Goal: Task Accomplishment & Management: Manage account settings

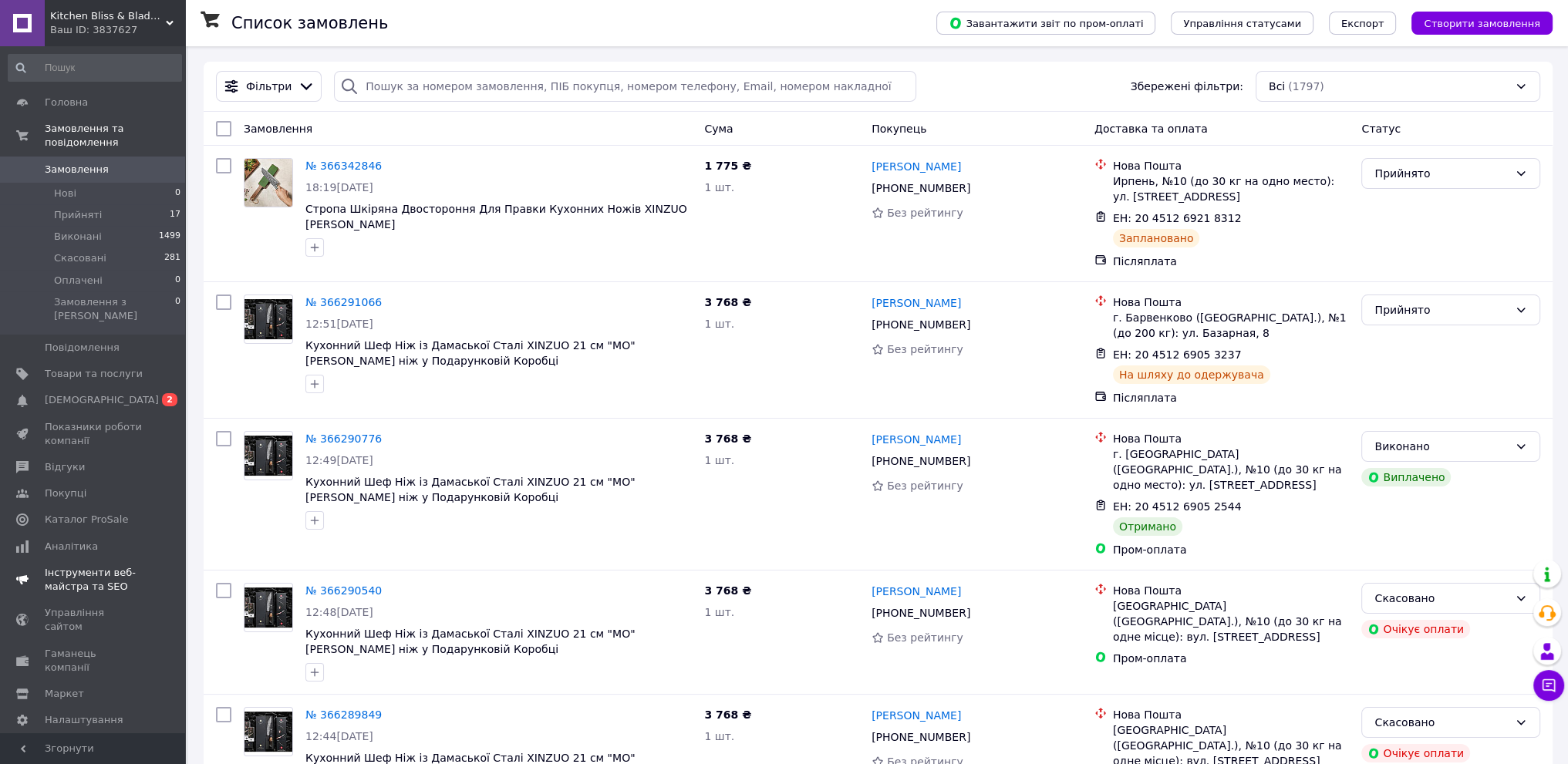
click at [116, 393] on span "[DEMOGRAPHIC_DATA]" at bounding box center [93, 400] width 98 height 14
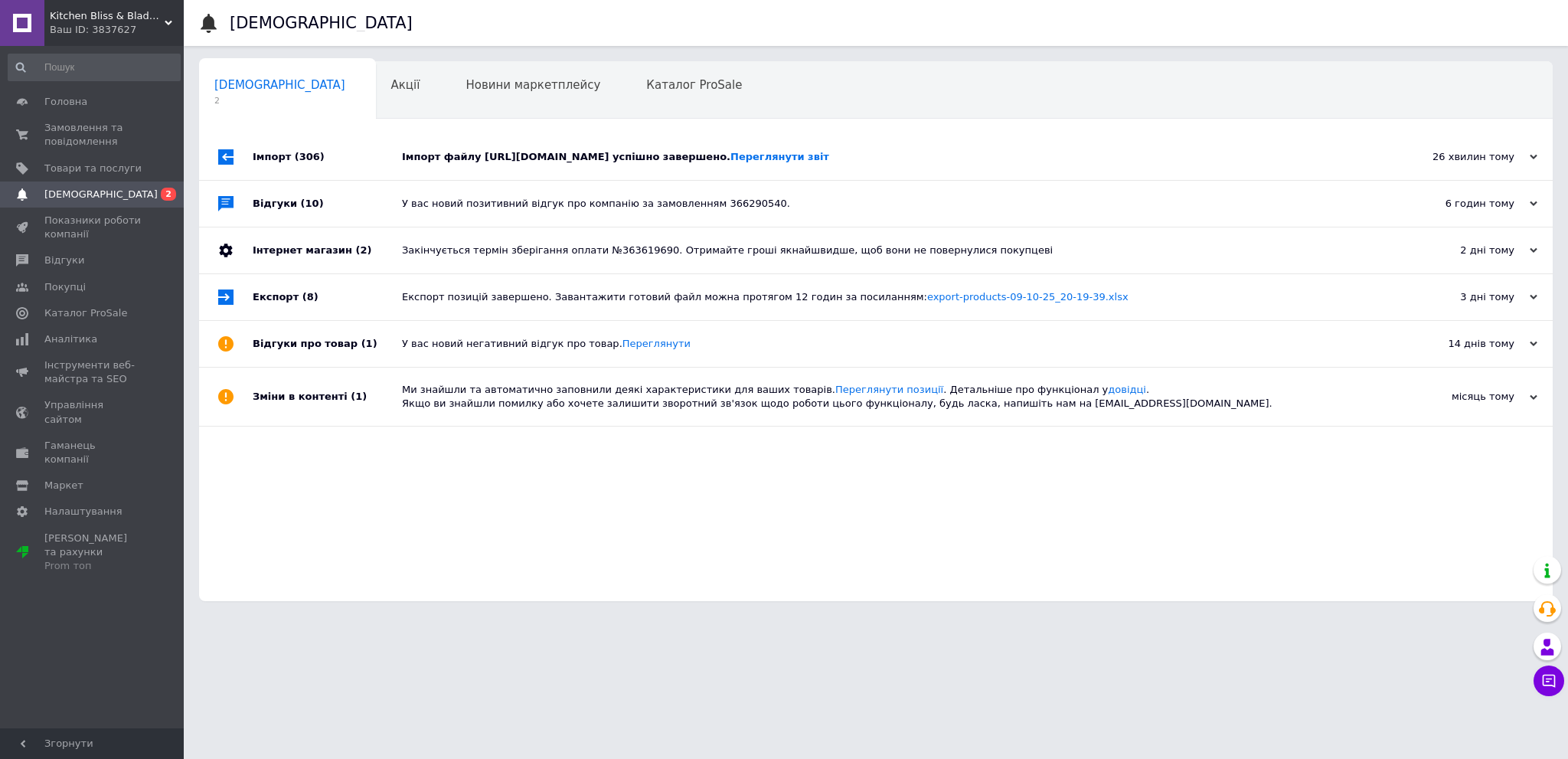
click at [554, 164] on div "Імпорт файлу https://bladekiss-shop.salesdrive.me/export/yml/export.yml?publicK…" at bounding box center [893, 157] width 982 height 14
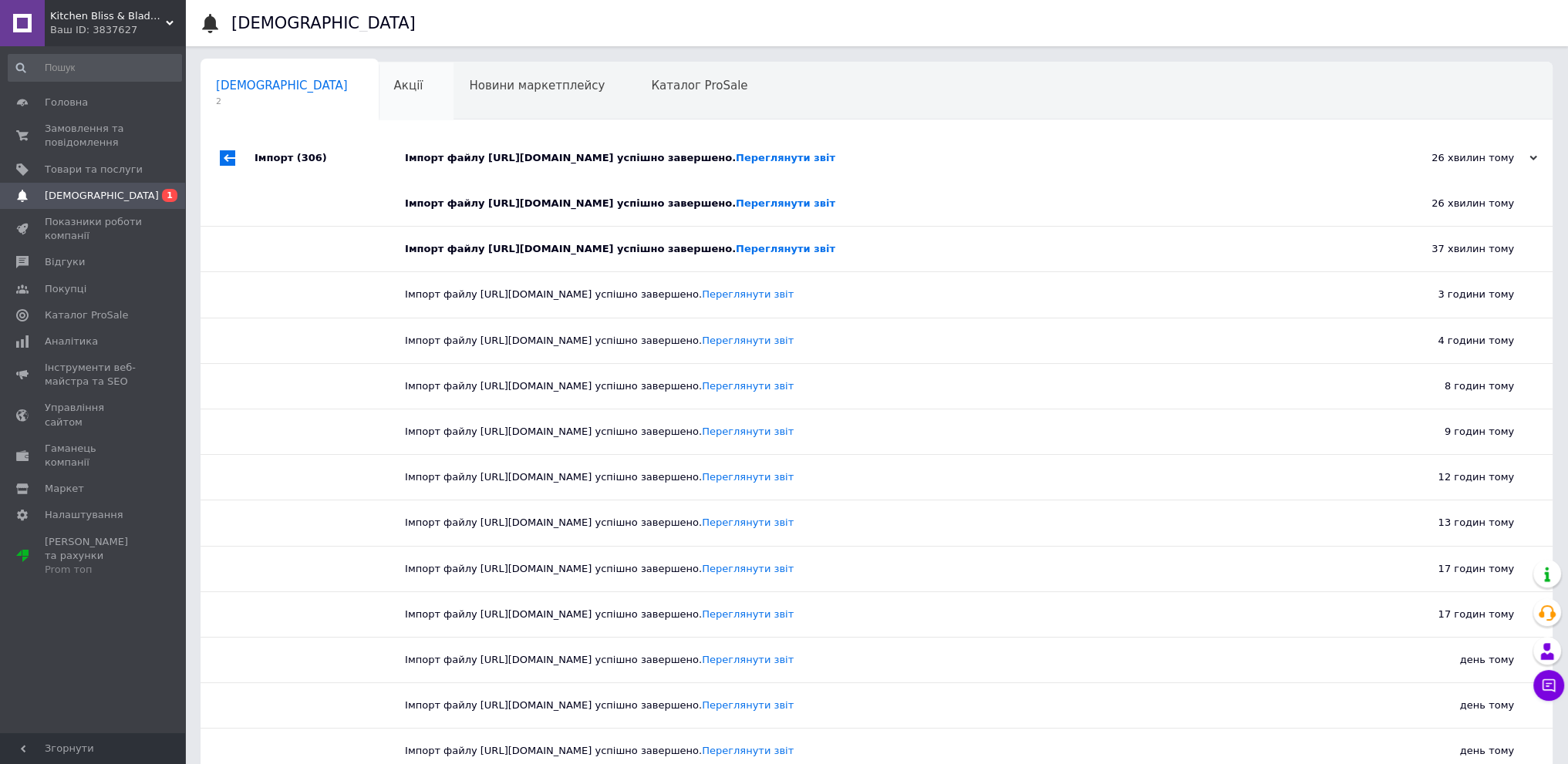
click at [379, 78] on div "Акції 0" at bounding box center [416, 92] width 76 height 58
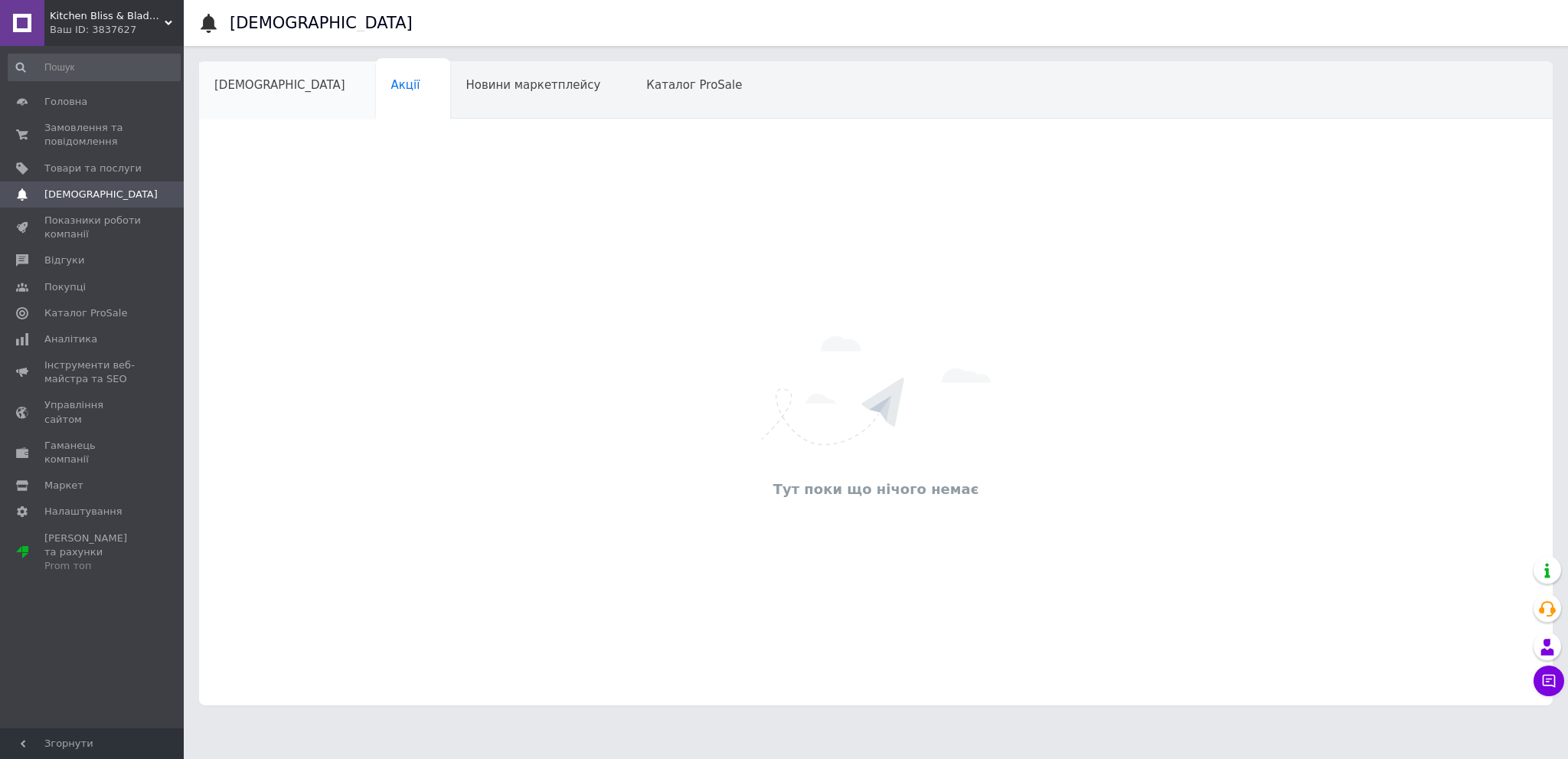
click at [257, 87] on span "[DEMOGRAPHIC_DATA]" at bounding box center [279, 85] width 131 height 14
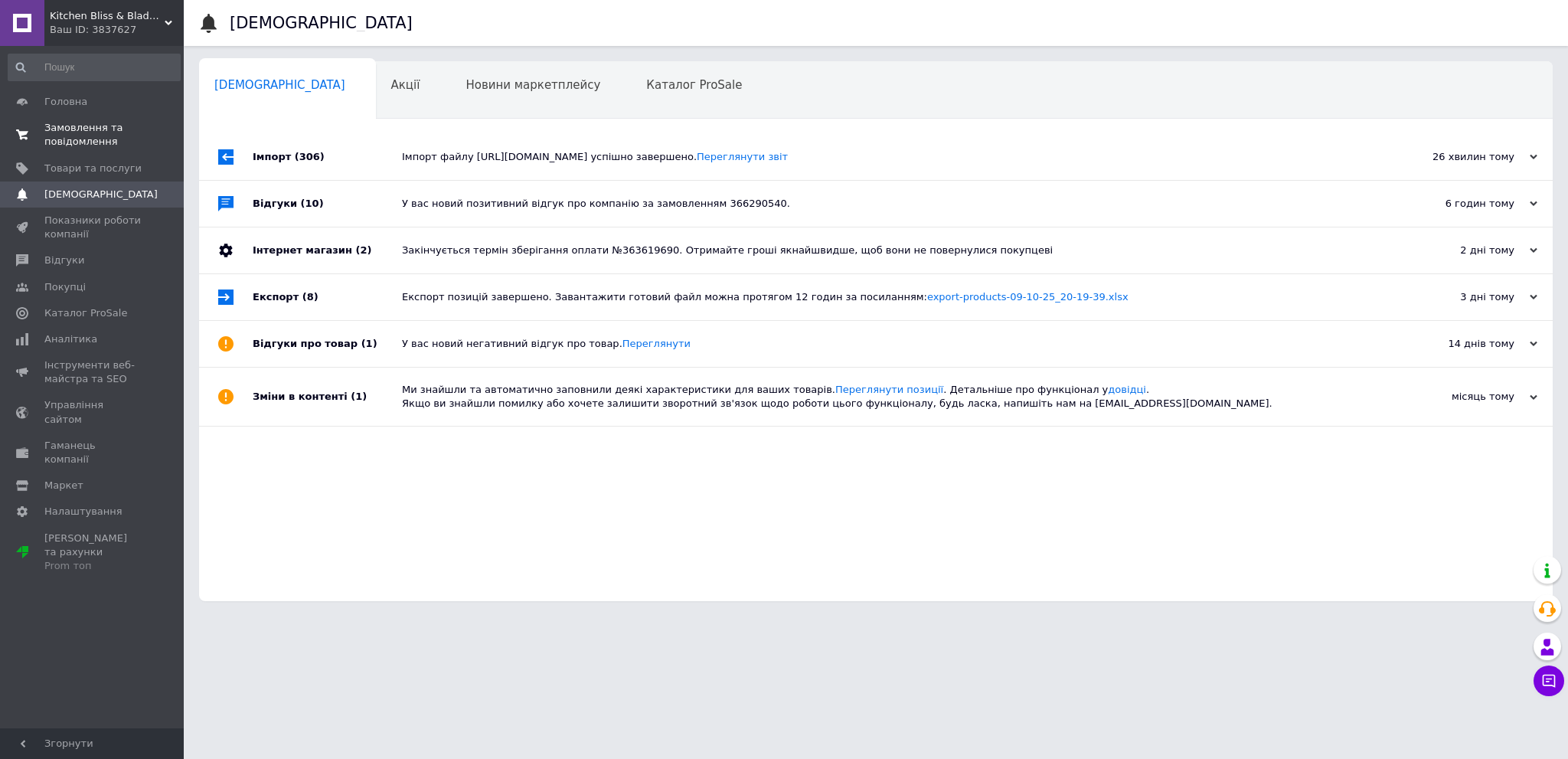
click at [101, 131] on span "Замовлення та повідомлення" at bounding box center [93, 135] width 97 height 28
